Goal: Register for event/course: Register for event/course

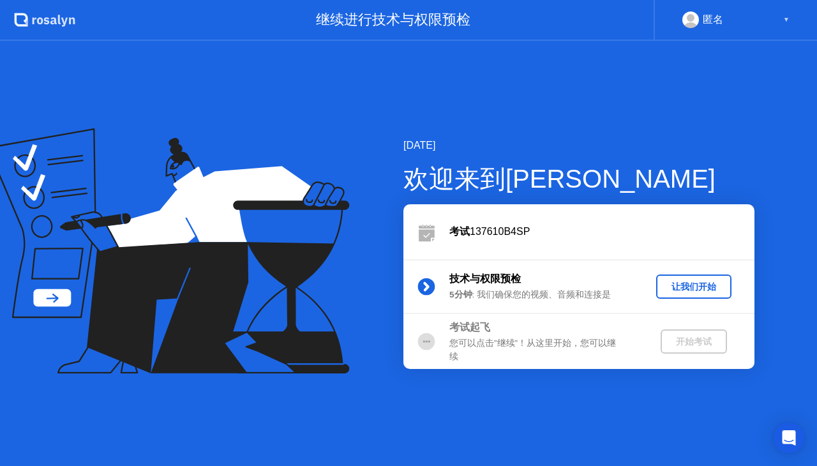
click at [697, 292] on div "让我们开始" at bounding box center [693, 287] width 65 height 12
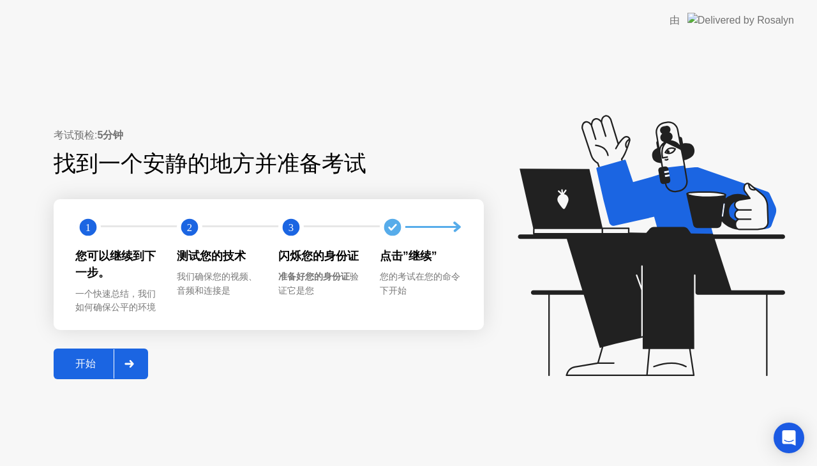
click at [93, 363] on div "开始" at bounding box center [85, 364] width 56 height 13
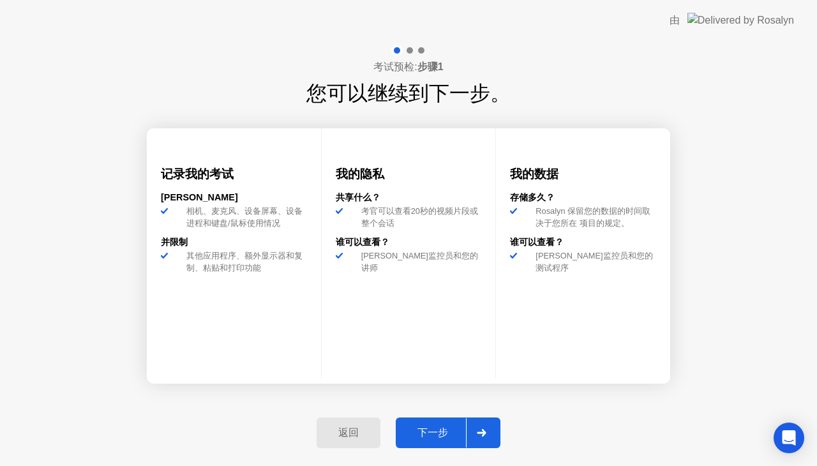
click at [428, 427] on div "下一步" at bounding box center [433, 433] width 66 height 13
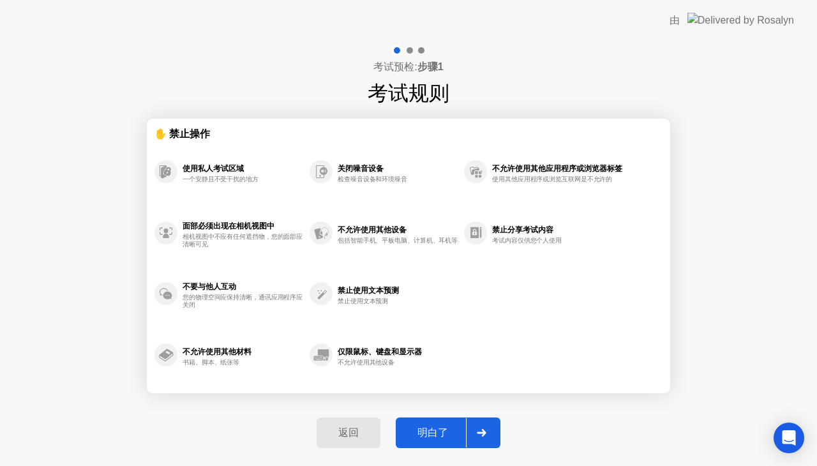
click at [478, 427] on div at bounding box center [481, 432] width 31 height 29
select select "**********"
select select "*******"
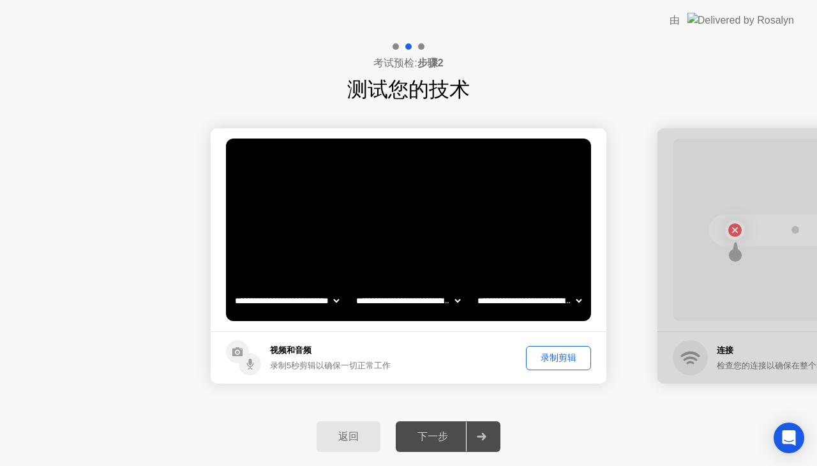
click at [548, 353] on div "录制剪辑" at bounding box center [559, 358] width 56 height 12
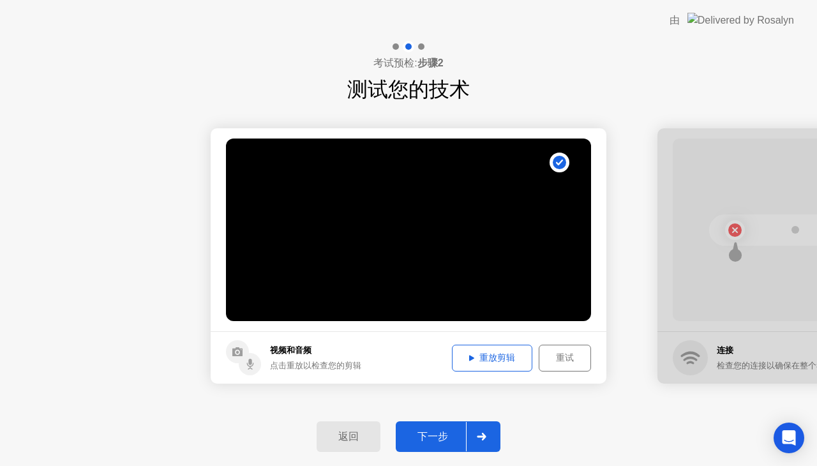
click at [451, 432] on div "下一步" at bounding box center [433, 436] width 66 height 13
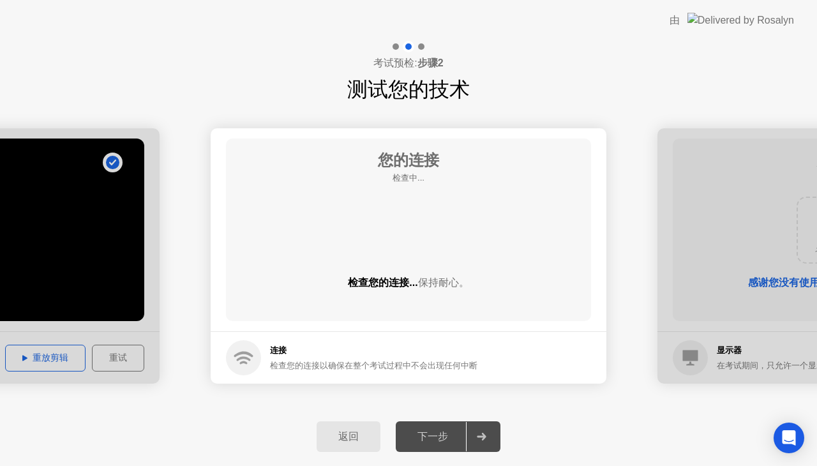
drag, startPoint x: 451, startPoint y: 432, endPoint x: 751, endPoint y: -3, distance: 528.3
click at [751, 0] on html "**********" at bounding box center [408, 233] width 817 height 466
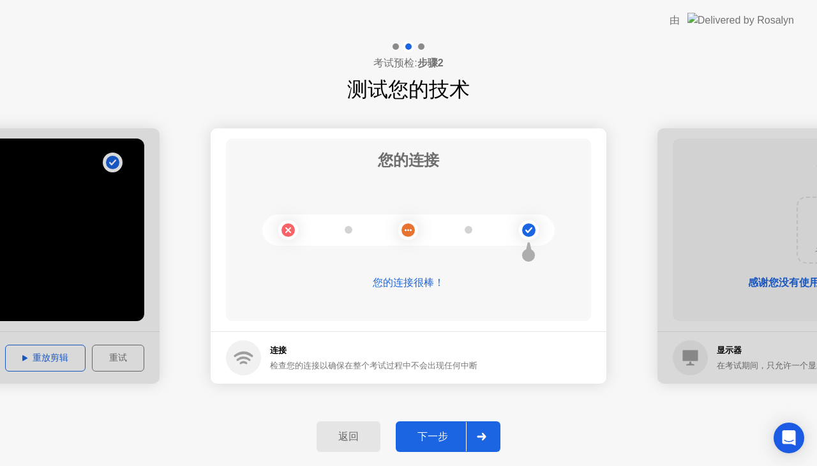
click at [417, 442] on div "下一步" at bounding box center [433, 436] width 66 height 13
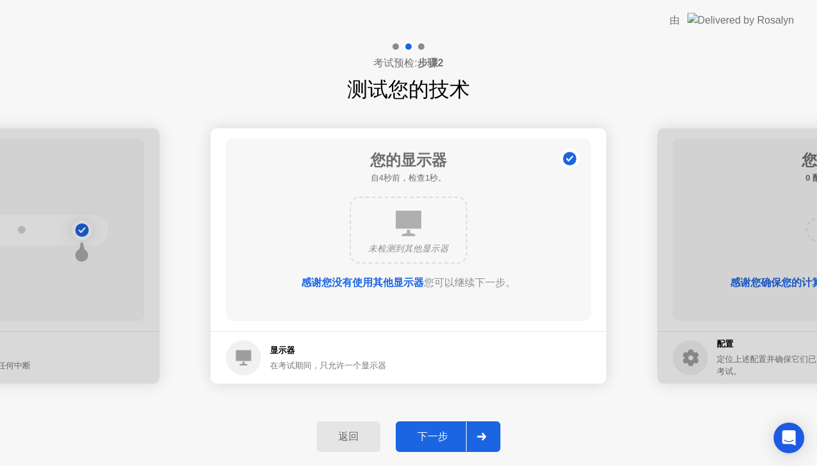
click at [417, 442] on div "下一步" at bounding box center [433, 436] width 66 height 13
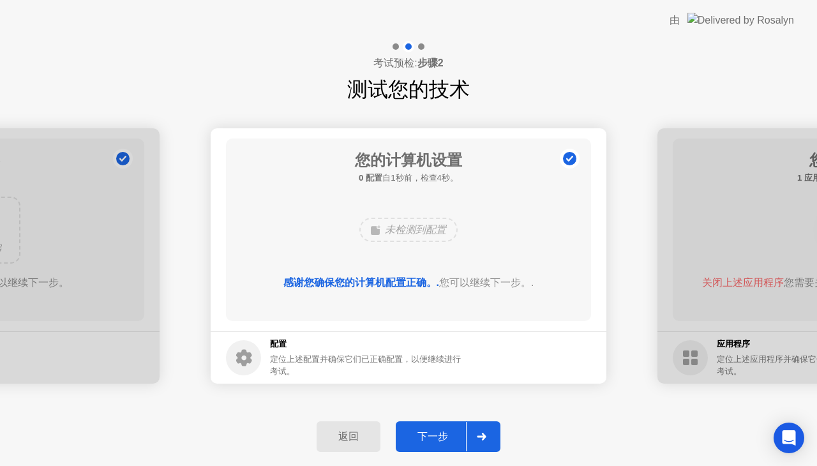
click at [463, 445] on button "下一步" at bounding box center [448, 436] width 105 height 31
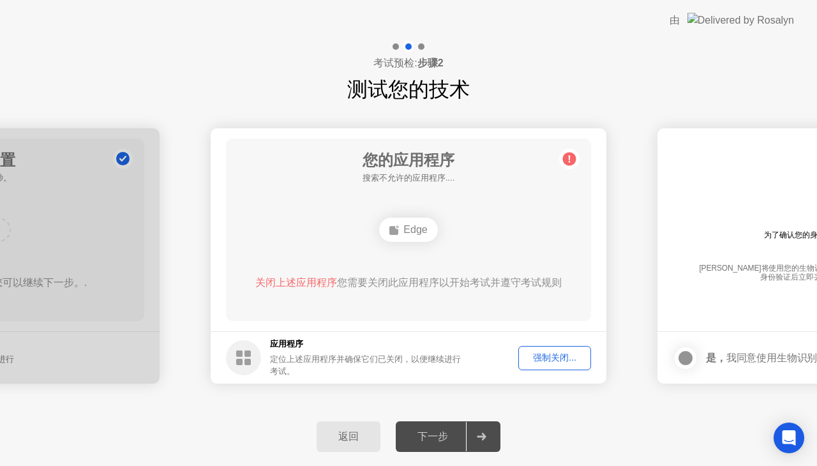
drag, startPoint x: 497, startPoint y: 411, endPoint x: 517, endPoint y: 366, distance: 48.9
click at [517, 366] on div "**********" at bounding box center [408, 253] width 817 height 425
click at [543, 363] on div "强制关闭..." at bounding box center [555, 358] width 64 height 12
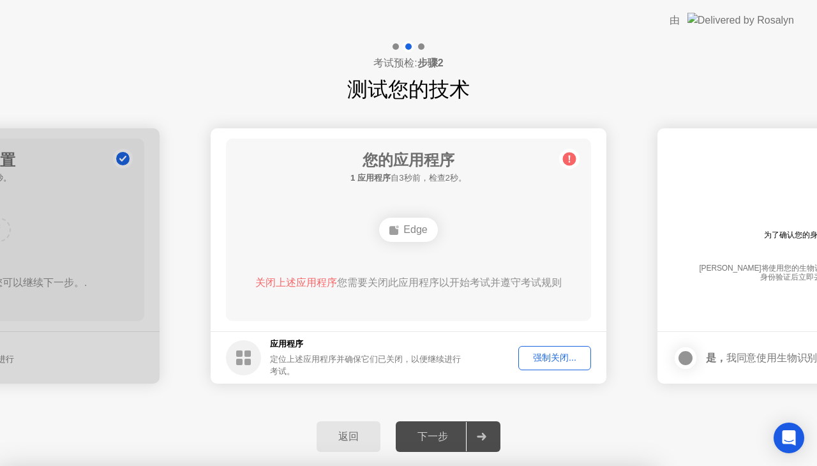
click at [569, 160] on circle at bounding box center [569, 159] width 13 height 13
click at [437, 432] on div "下一步" at bounding box center [433, 436] width 66 height 13
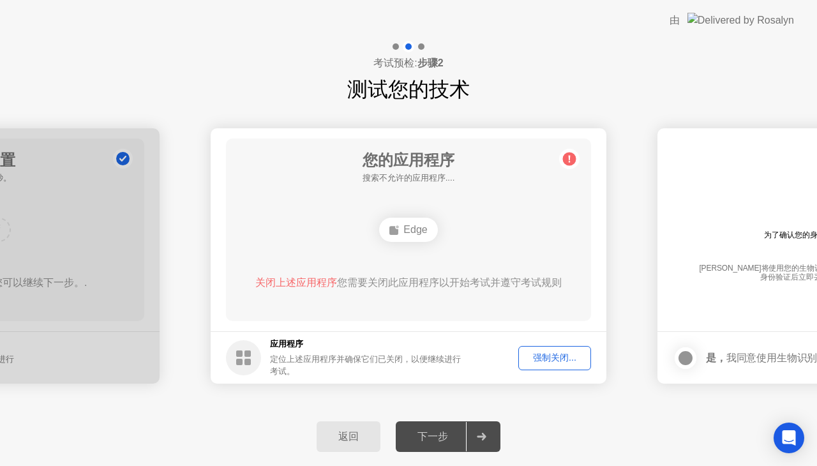
click at [678, 351] on div at bounding box center [685, 358] width 15 height 15
click at [405, 223] on div "Edge" at bounding box center [408, 230] width 58 height 24
click at [245, 361] on rect at bounding box center [248, 362] width 6 height 6
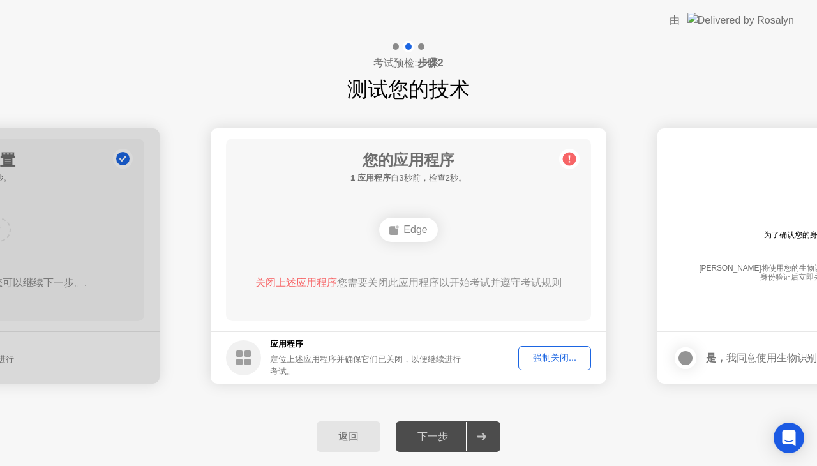
click at [245, 361] on rect at bounding box center [248, 362] width 6 height 6
click at [544, 358] on div "强制关闭..." at bounding box center [555, 358] width 64 height 12
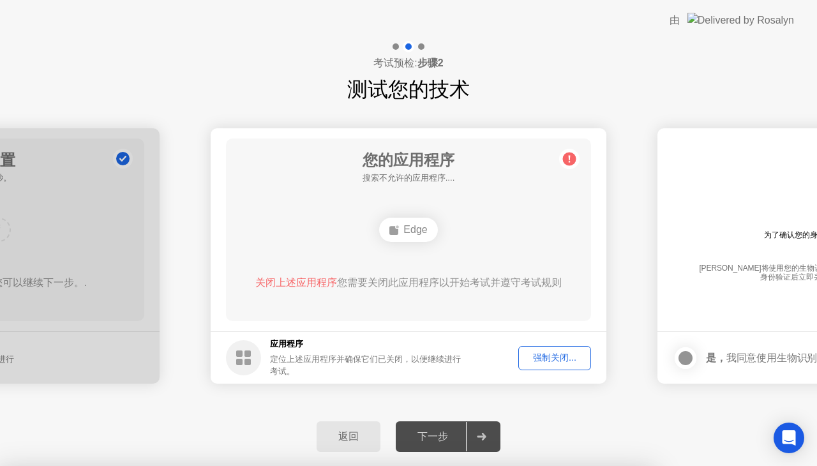
click at [453, 404] on div "**********" at bounding box center [408, 256] width 817 height 303
click at [483, 449] on div at bounding box center [481, 436] width 31 height 29
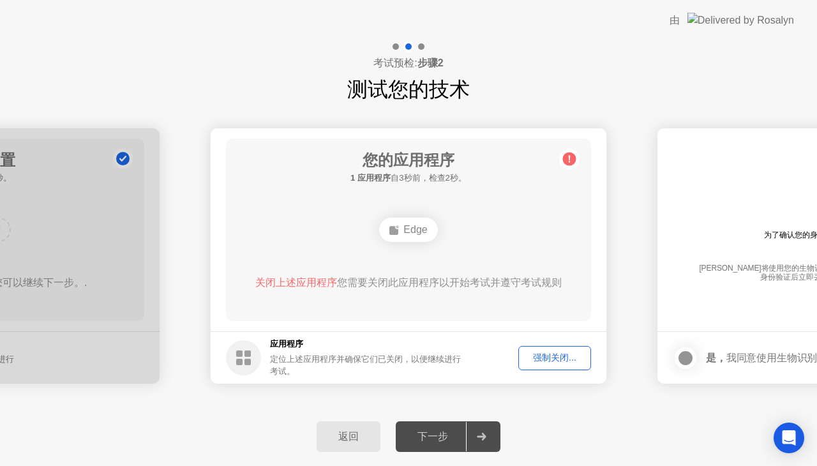
click at [381, 198] on div "您的应用程序 1 应用程序 自3秒前，检查2秒。 Edge 关闭上述应用程序 您需要关闭此应用程序以开始考试并遵守考试规则" at bounding box center [408, 230] width 365 height 183
click at [790, 444] on div "Open Intercom Messenger" at bounding box center [790, 438] width 34 height 34
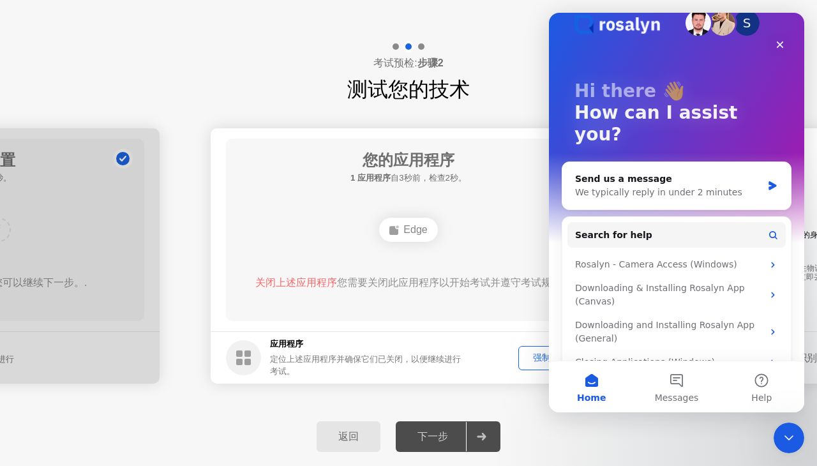
scroll to position [27, 0]
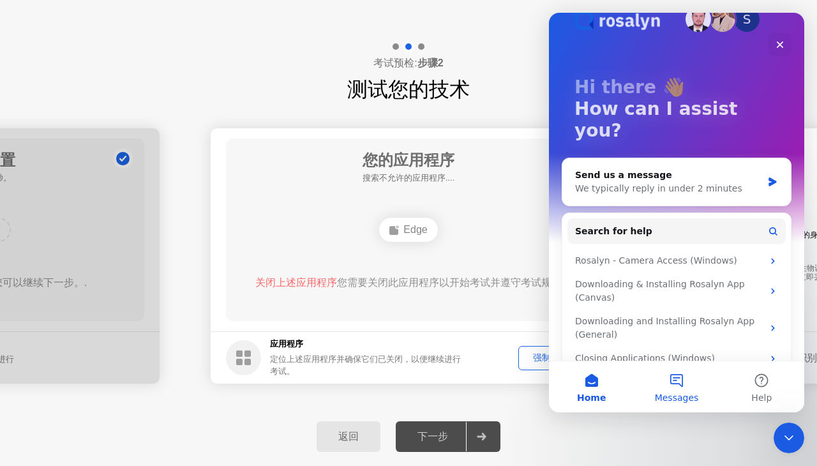
click at [696, 384] on button "Messages" at bounding box center [676, 386] width 85 height 51
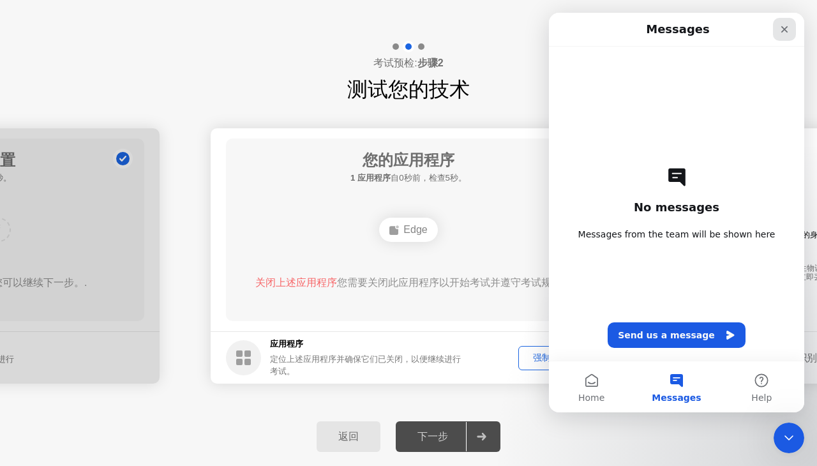
click at [790, 26] on div "Close" at bounding box center [784, 29] width 23 height 23
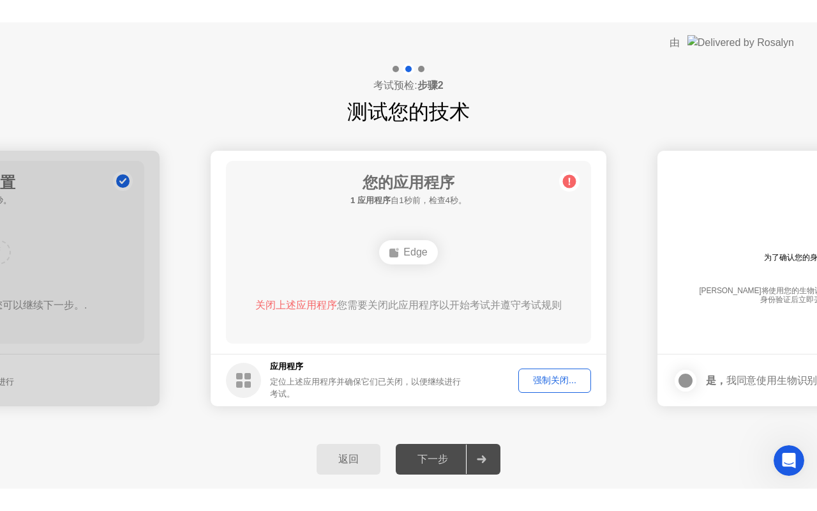
scroll to position [0, 0]
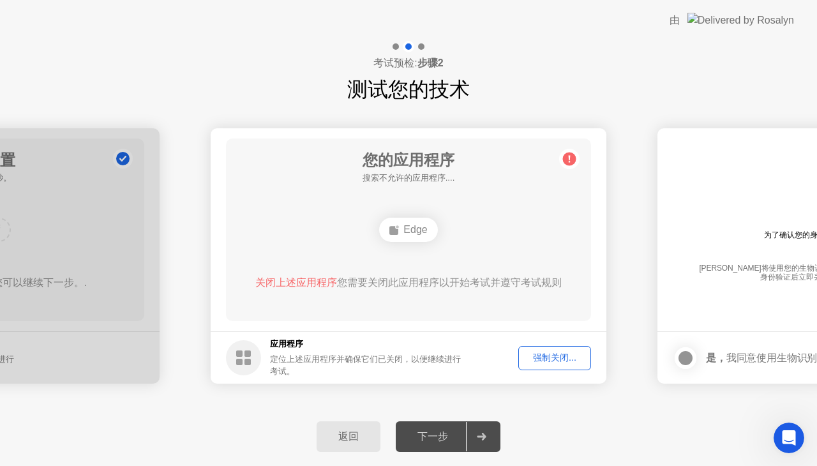
drag, startPoint x: 558, startPoint y: 140, endPoint x: 444, endPoint y: 473, distance: 352.1
click at [444, 465] on html "**********" at bounding box center [408, 233] width 817 height 466
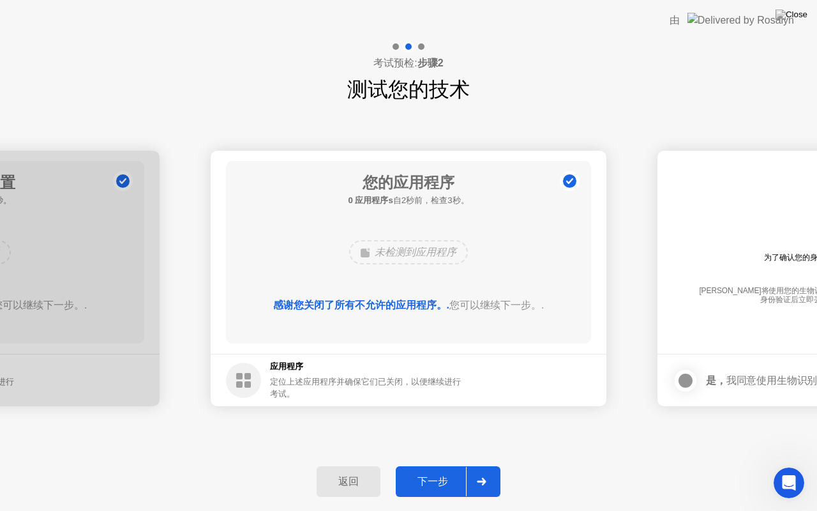
click at [466, 465] on div at bounding box center [481, 481] width 31 height 29
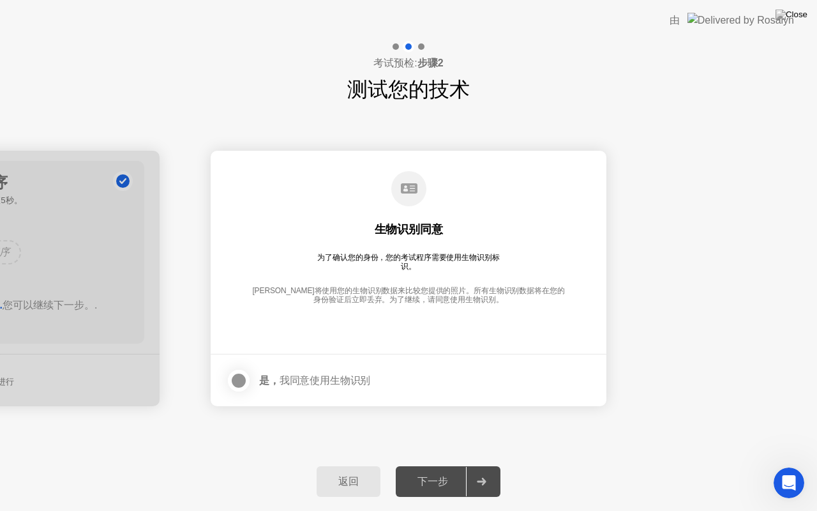
click at [241, 368] on label at bounding box center [242, 381] width 33 height 26
click at [434, 465] on div "下一步" at bounding box center [433, 481] width 66 height 13
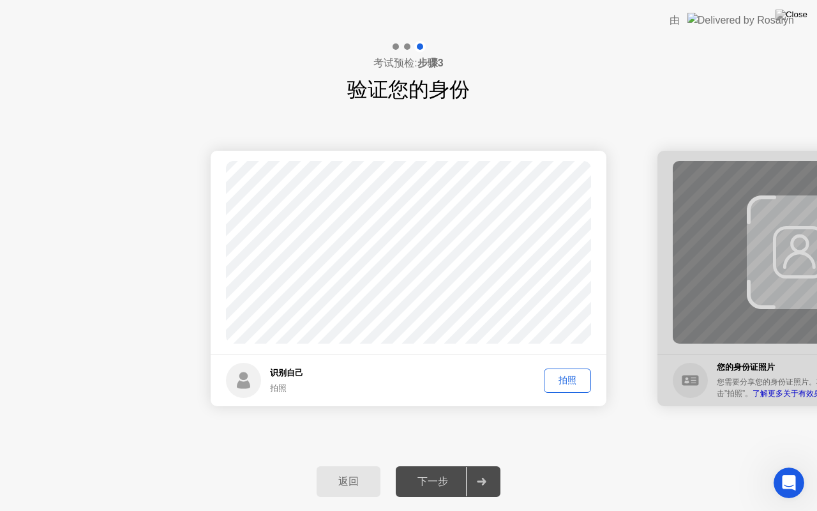
click at [575, 374] on div "拍照" at bounding box center [567, 380] width 38 height 12
click at [439, 465] on div "下一步" at bounding box center [433, 481] width 66 height 13
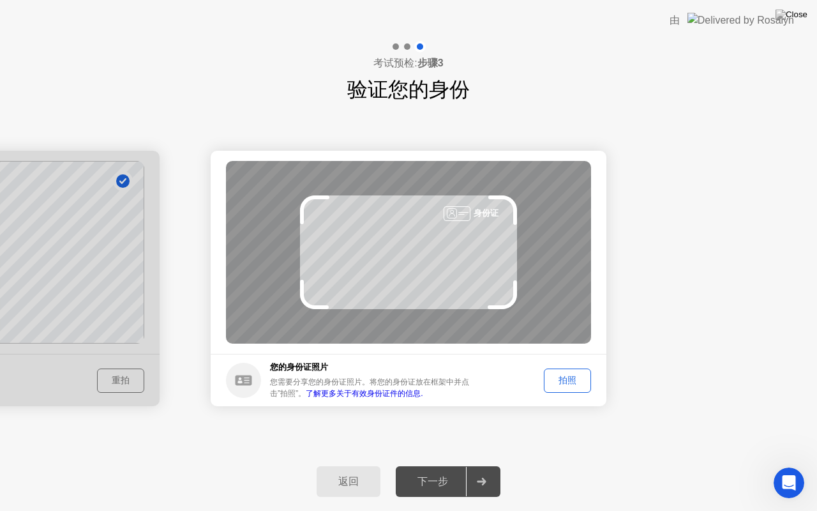
click at [343, 465] on div "返回 下一步" at bounding box center [408, 481] width 817 height 59
click at [555, 381] on div "拍照" at bounding box center [567, 380] width 38 height 12
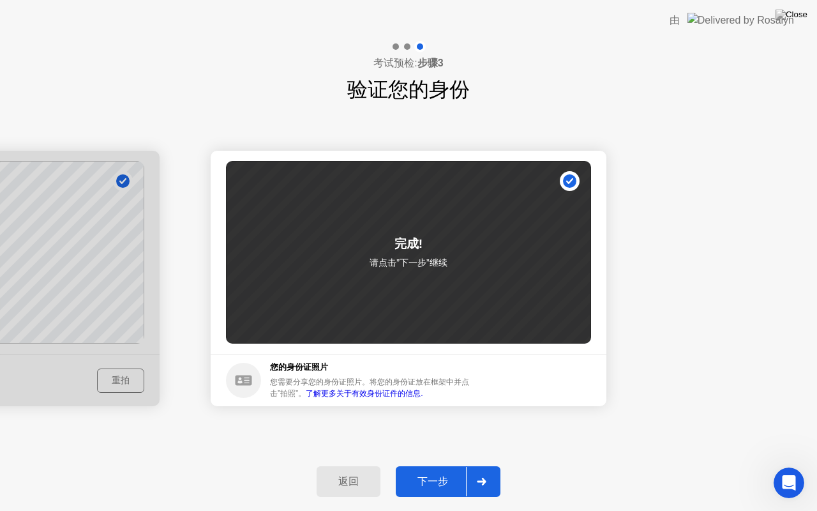
click at [473, 465] on div at bounding box center [481, 481] width 31 height 29
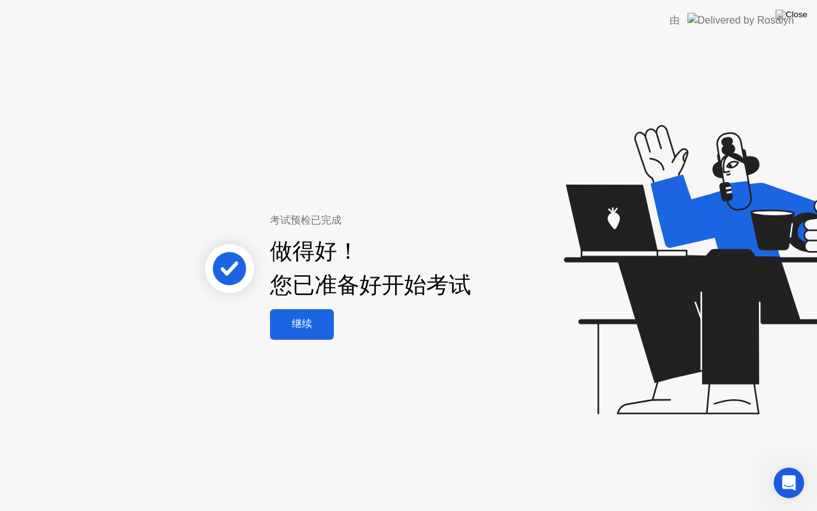
click at [310, 313] on button "继续" at bounding box center [302, 324] width 64 height 31
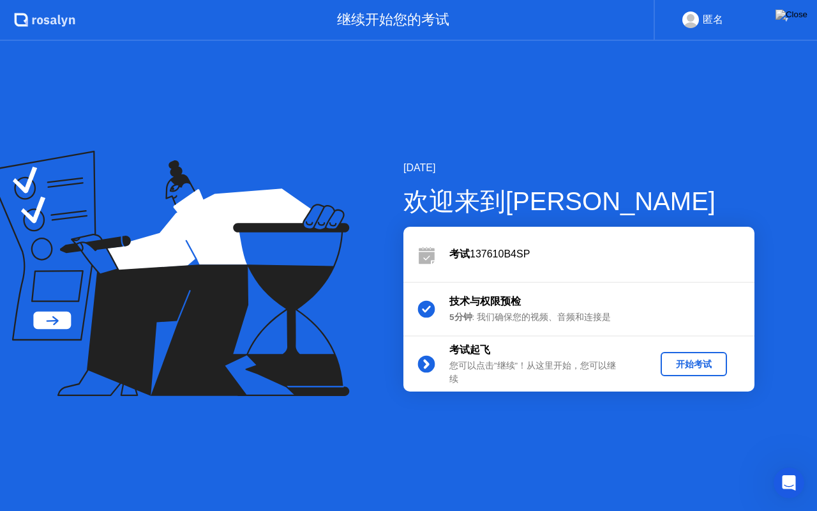
click at [690, 363] on div "开始考试" at bounding box center [694, 364] width 56 height 12
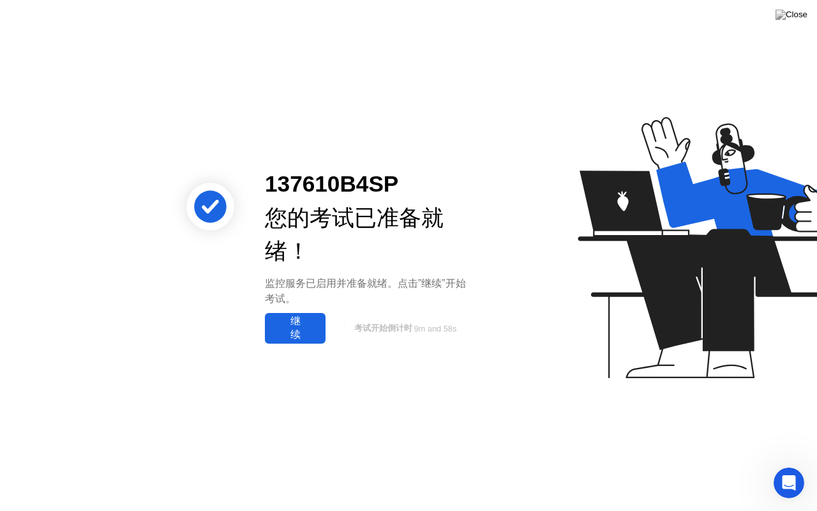
click at [308, 329] on div "继续" at bounding box center [295, 328] width 53 height 27
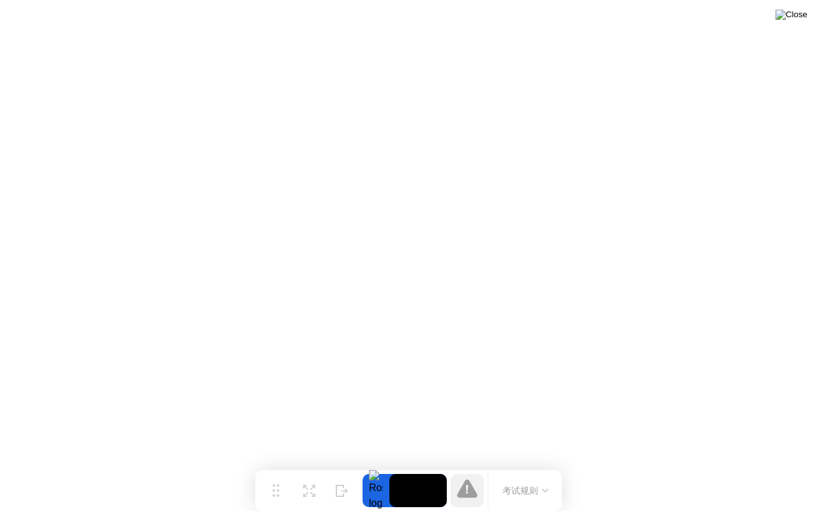
click at [797, 20] on img at bounding box center [792, 15] width 32 height 10
